Goal: Task Accomplishment & Management: Use online tool/utility

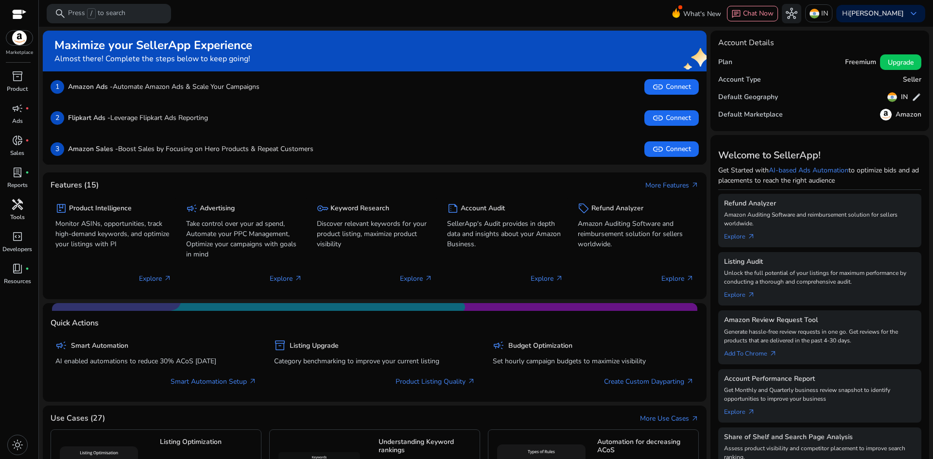
click at [22, 209] on span "handyman" at bounding box center [18, 205] width 12 height 12
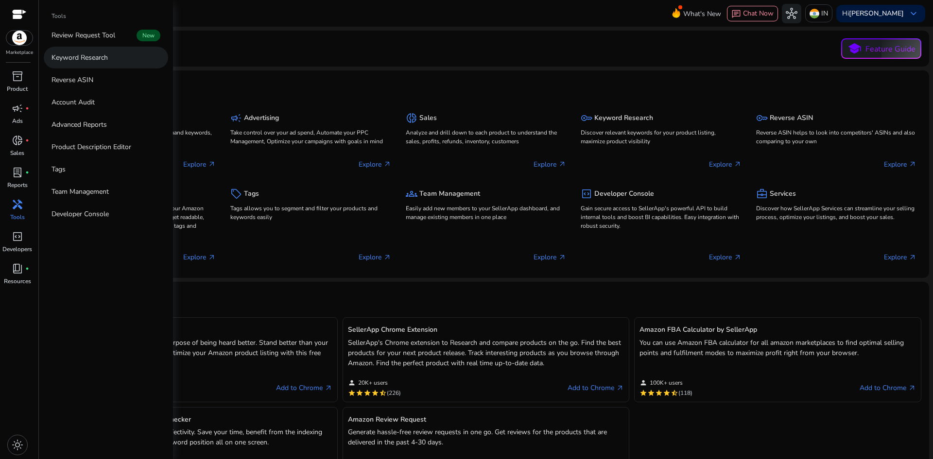
click at [131, 63] on link "Keyword Research" at bounding box center [106, 58] width 124 height 22
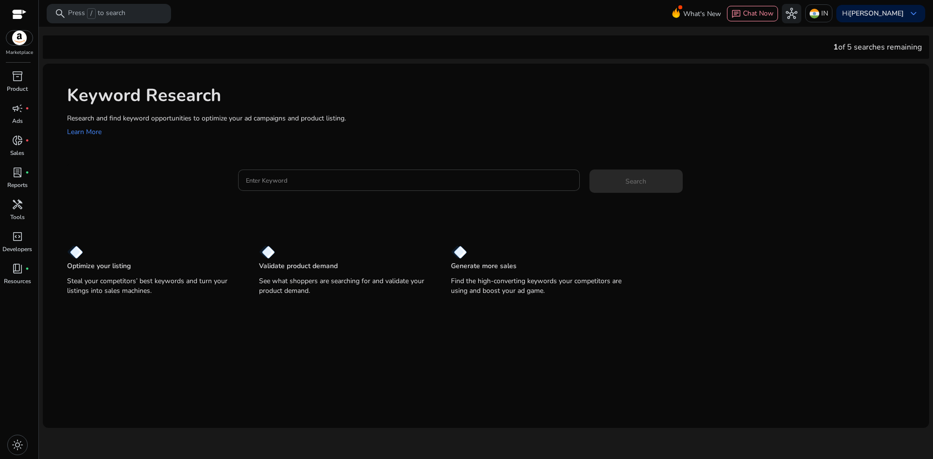
click at [276, 175] on div at bounding box center [409, 180] width 326 height 21
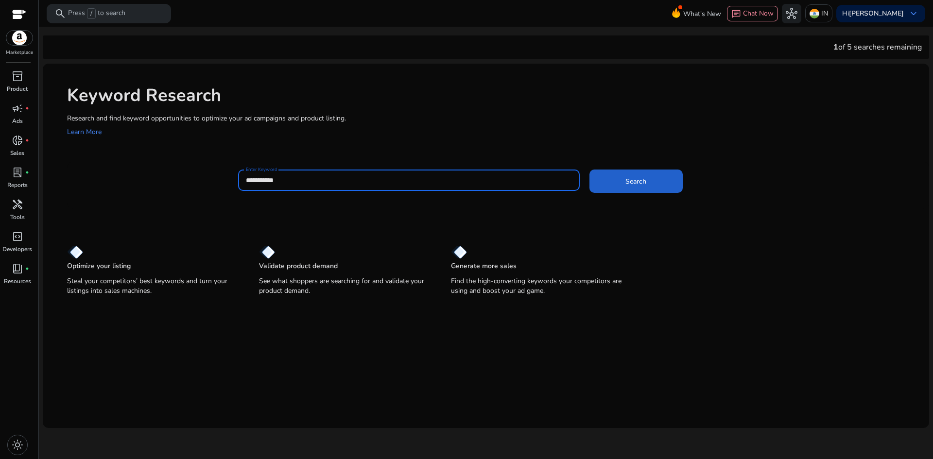
type input "**********"
click at [647, 184] on span at bounding box center [636, 181] width 93 height 23
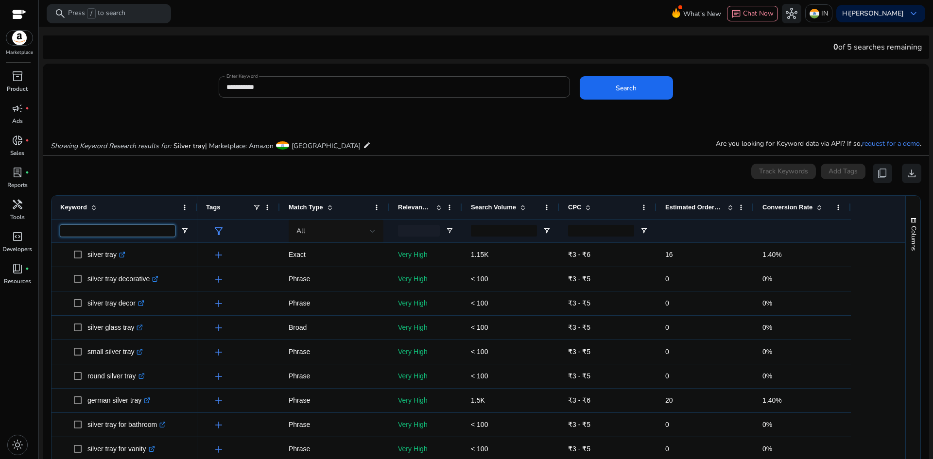
click at [92, 232] on input "Keyword Filter Input" at bounding box center [117, 231] width 115 height 12
